Goal: Task Accomplishment & Management: Manage account settings

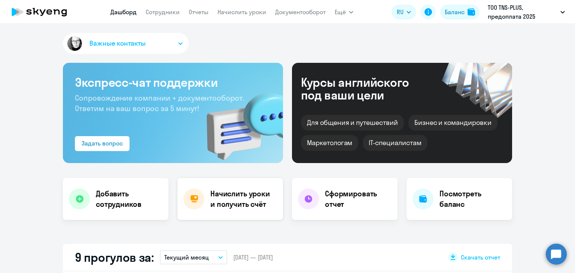
select select "30"
click at [329, 198] on h4 "Сформировать отчет" at bounding box center [358, 199] width 67 height 21
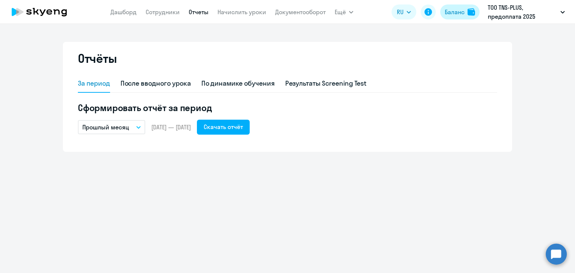
click at [451, 15] on div "Баланс" at bounding box center [455, 11] width 20 height 9
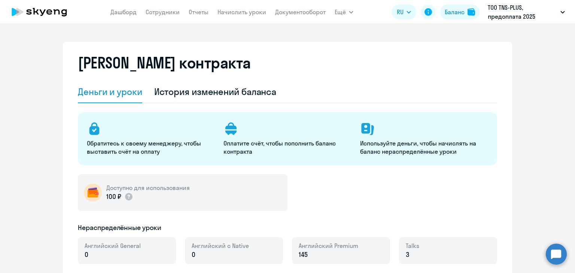
select select "english_adult_not_native_speaker"
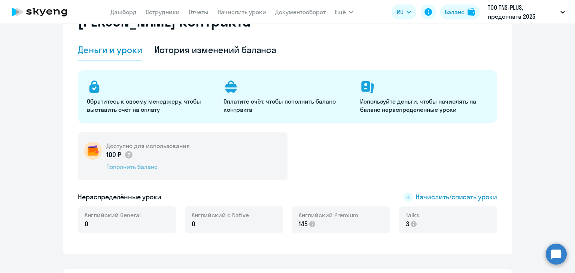
scroll to position [37, 0]
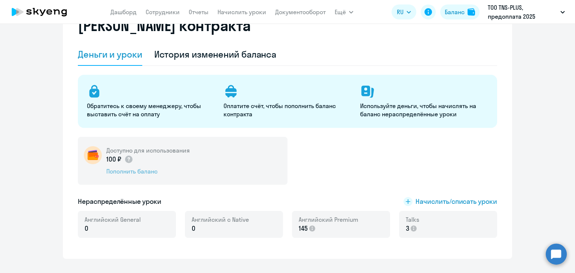
click at [151, 173] on div "Пополнить баланс" at bounding box center [147, 171] width 83 height 8
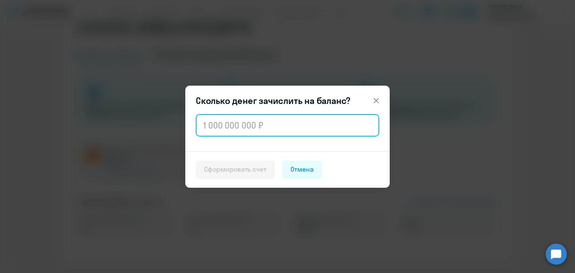
click at [233, 123] on input "text" at bounding box center [287, 125] width 183 height 22
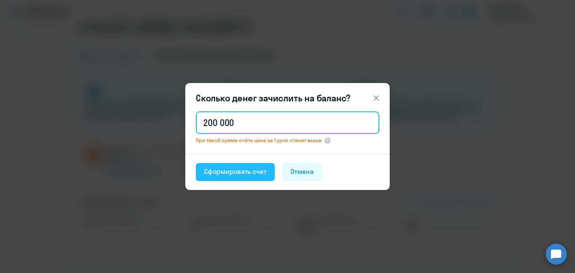
type input "200 000"
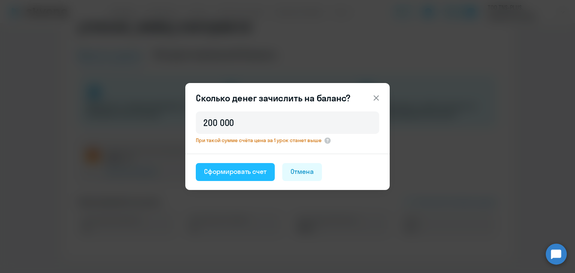
click at [236, 171] on div "Сформировать счет" at bounding box center [235, 172] width 63 height 10
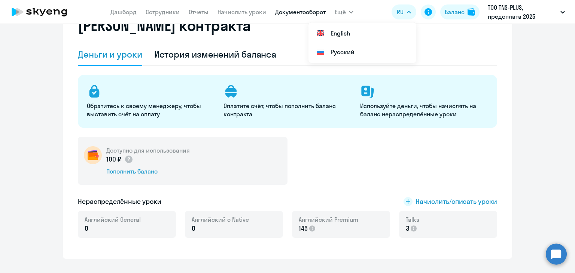
click at [288, 11] on link "Документооборот" at bounding box center [300, 11] width 51 height 7
